Goal: Task Accomplishment & Management: Manage account settings

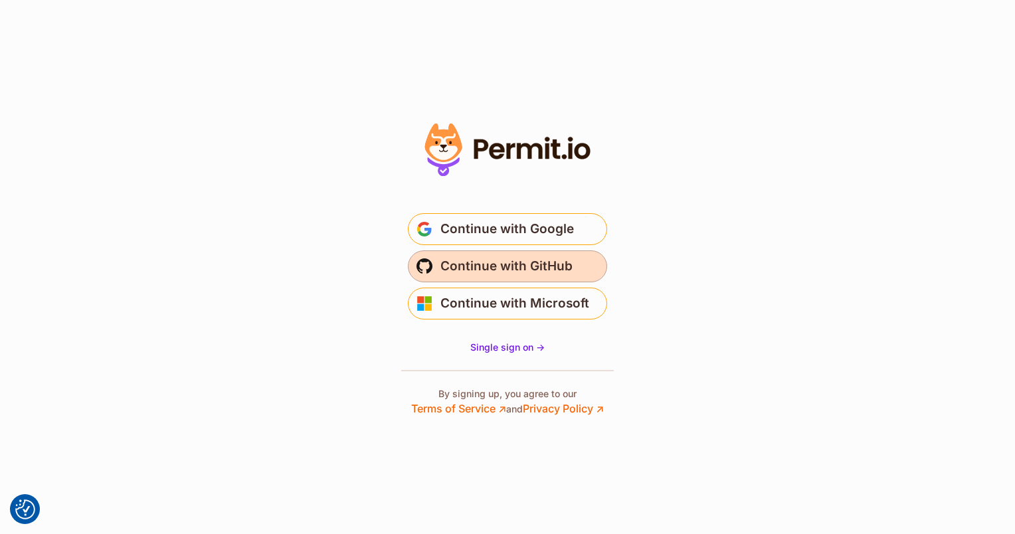
click at [503, 263] on span "Continue with GitHub" at bounding box center [506, 266] width 132 height 21
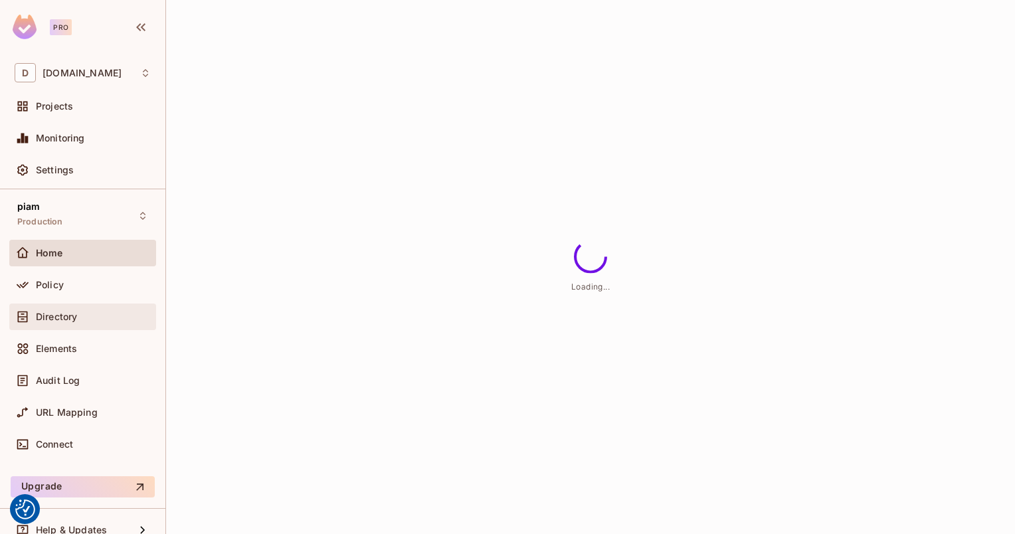
click at [58, 325] on div "Directory" at bounding box center [82, 317] width 147 height 27
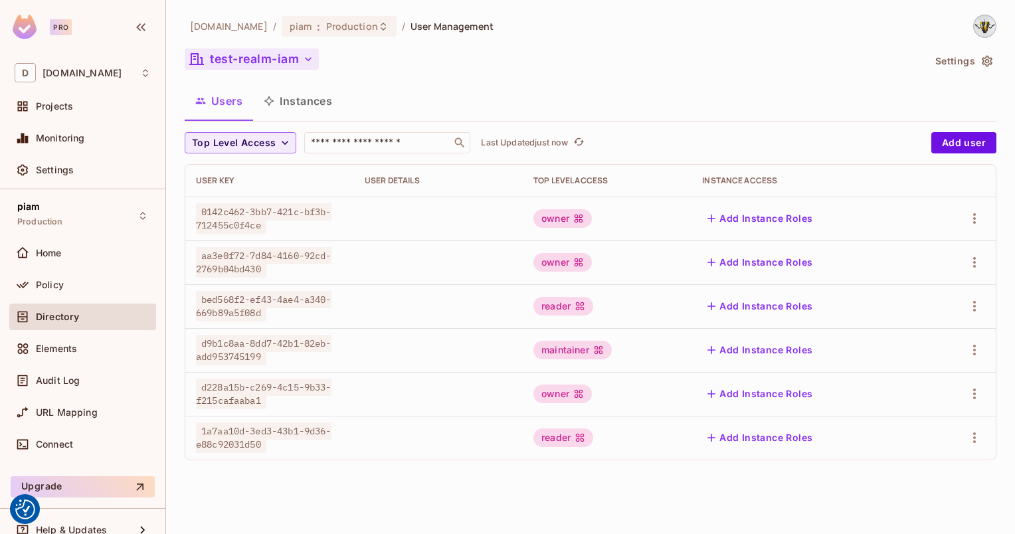
click at [279, 54] on button "test-realm-iam" at bounding box center [252, 58] width 134 height 21
click at [254, 52] on button "test-realm-iam" at bounding box center [252, 58] width 134 height 21
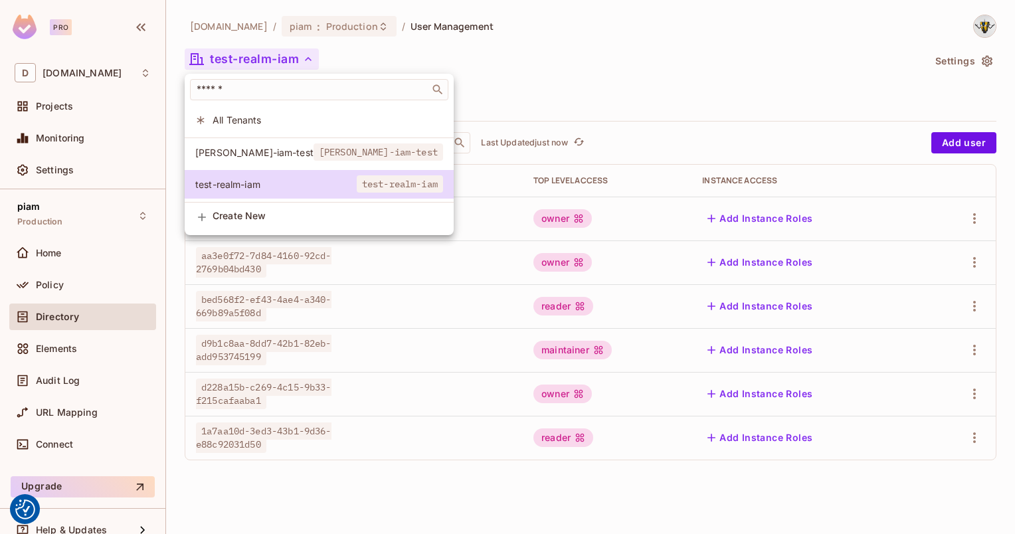
click at [234, 157] on span "adrian-iam-test" at bounding box center [254, 152] width 118 height 13
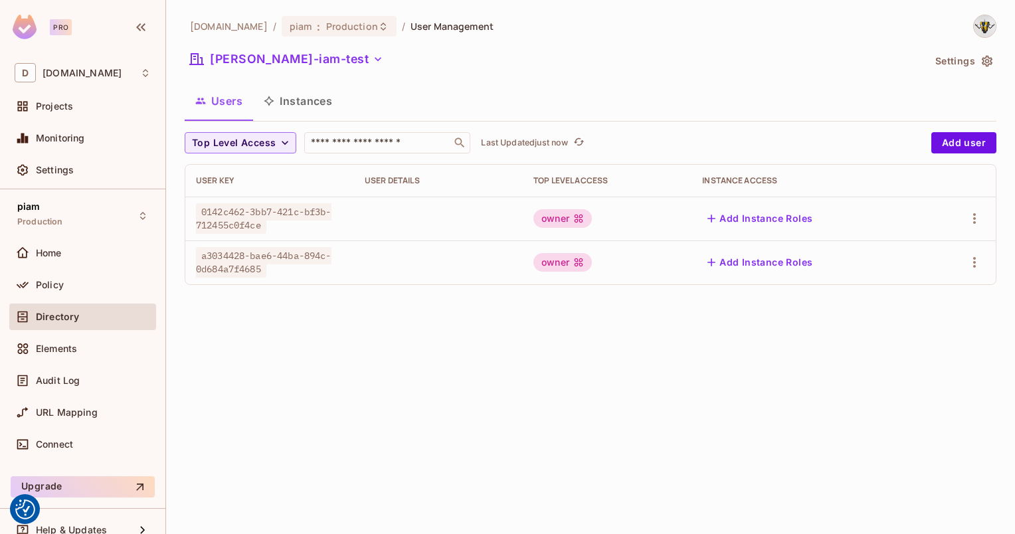
click at [270, 316] on div "datev.de / piam : Production / User Management adrian-iam-test Settings Users I…" at bounding box center [590, 267] width 849 height 534
click at [248, 62] on button "adrian-iam-test" at bounding box center [287, 58] width 204 height 21
